Goal: Transaction & Acquisition: Book appointment/travel/reservation

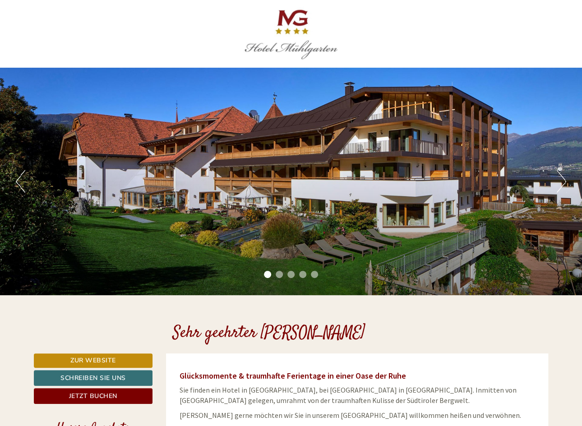
drag, startPoint x: 501, startPoint y: 33, endPoint x: 396, endPoint y: 42, distance: 105.1
click at [396, 42] on div at bounding box center [290, 34] width 505 height 59
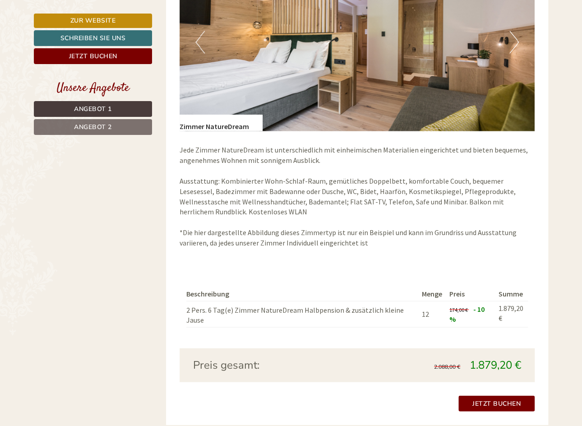
scroll to position [458, 0]
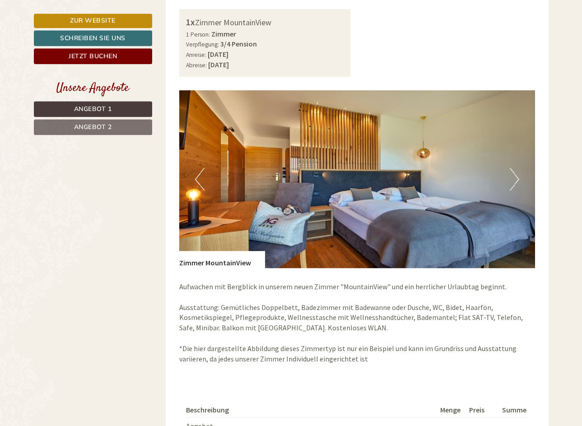
scroll to position [511, 0]
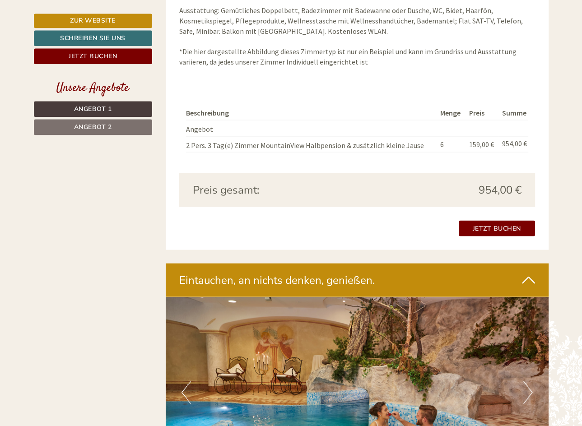
scroll to position [1182, 0]
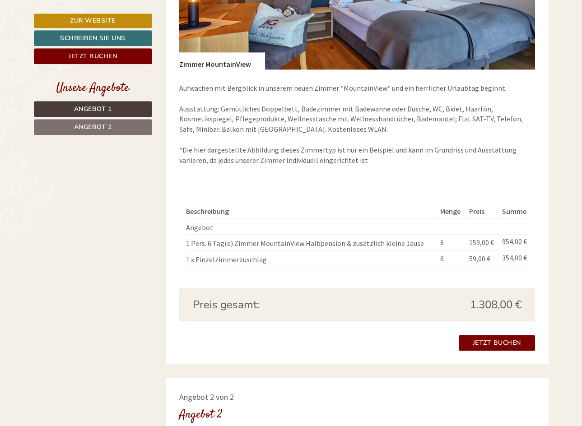
scroll to position [807, 0]
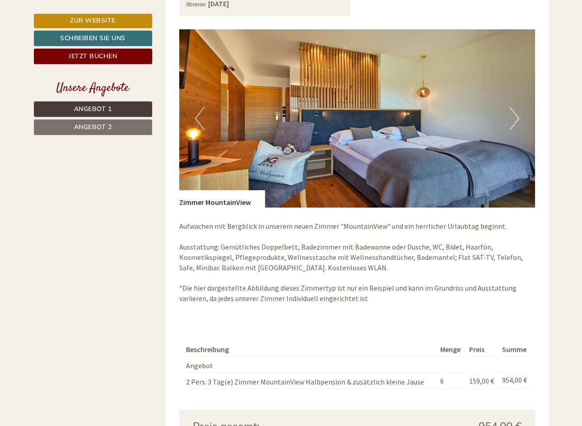
scroll to position [1482, 0]
